Goal: Task Accomplishment & Management: Manage account settings

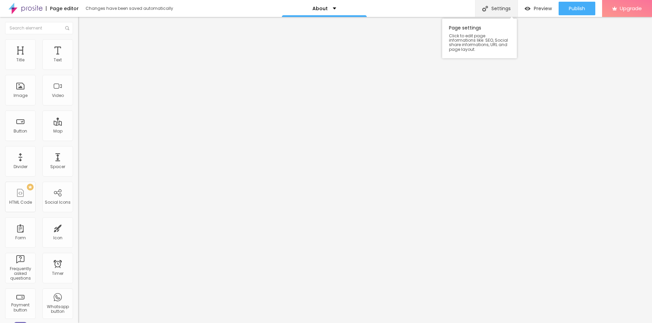
click at [503, 12] on div "Settings" at bounding box center [496, 8] width 42 height 17
drag, startPoint x: 236, startPoint y: 84, endPoint x: 234, endPoint y: 88, distance: 4.3
paste input "GloKore Mask Review The Truth About My Results After 30 Days of Use"
type input "GloKore Mask Review The Truth About My Results After 30 Days of Use"
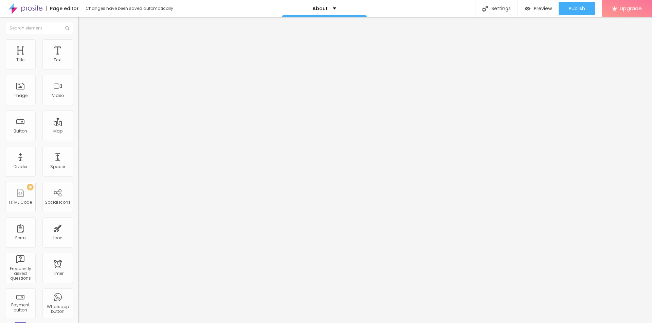
drag, startPoint x: 301, startPoint y: 147, endPoint x: 247, endPoint y: 142, distance: 54.5
paste input "GloKore Mask Review The Truth About My Results After 30 Days of Use"
type input "GloKore Mask Review The Truth About My Results After 30 Days of Use"
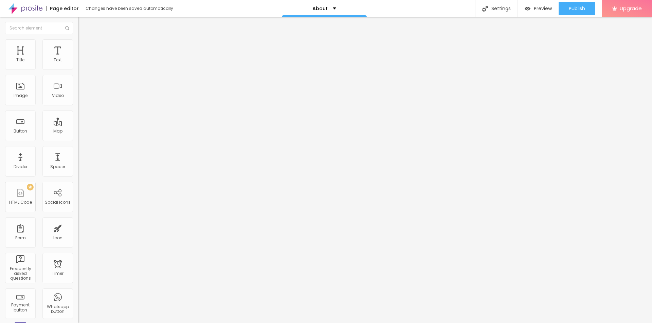
click at [78, 58] on span "Change image" at bounding box center [96, 56] width 36 height 6
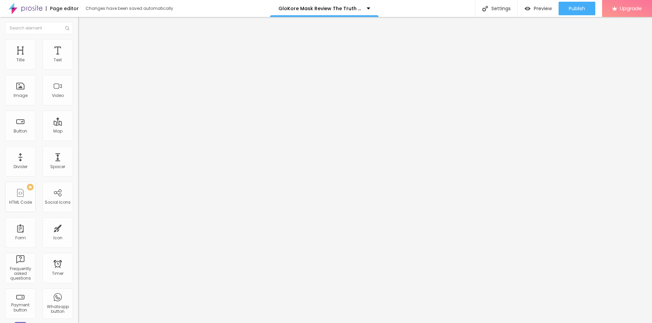
click at [566, 4] on button "Publish" at bounding box center [576, 9] width 37 height 14
